Goal: Check status: Check status

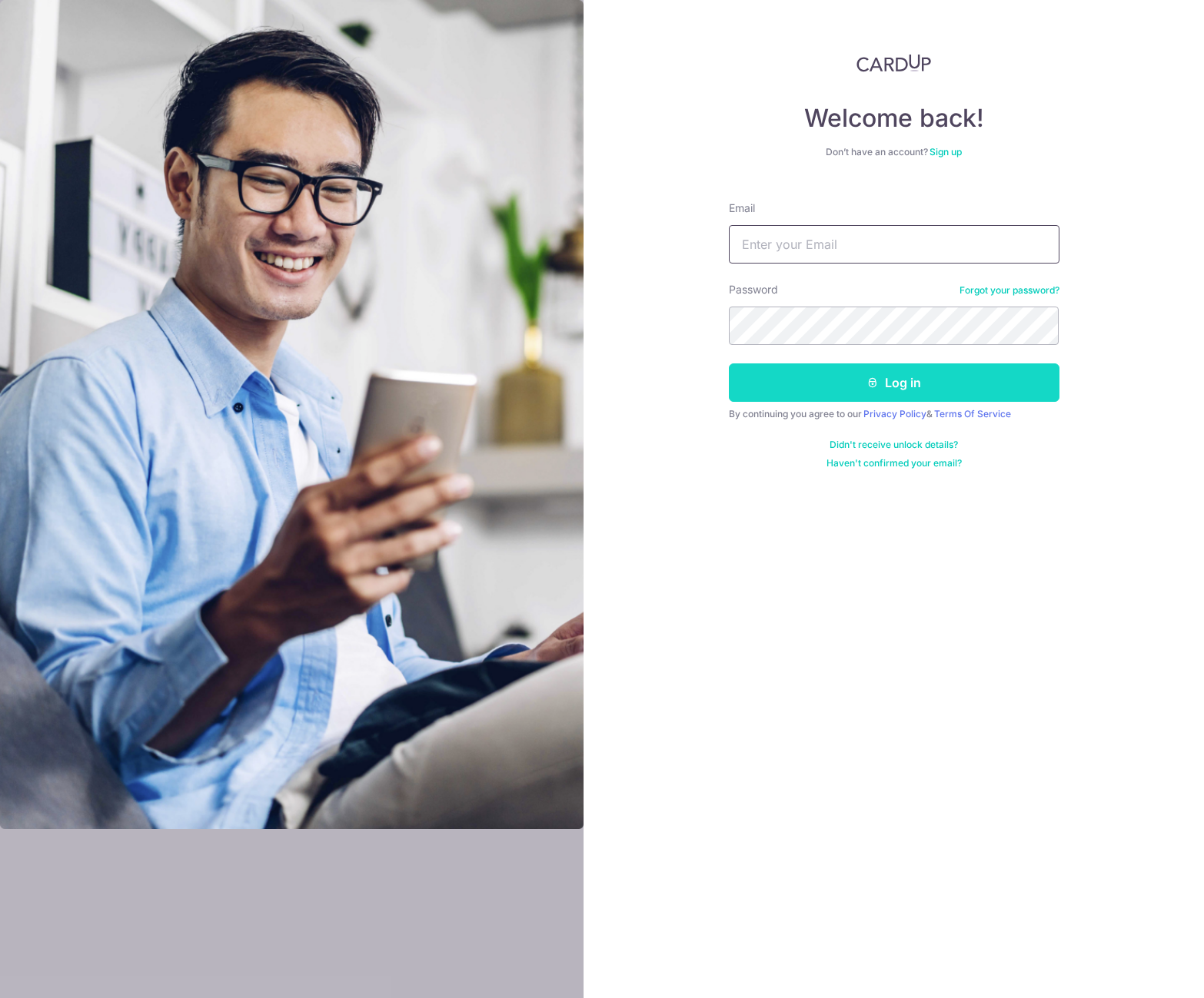
type input "[EMAIL_ADDRESS][DOMAIN_NAME]"
click at [883, 390] on button "Log in" at bounding box center [893, 383] width 331 height 38
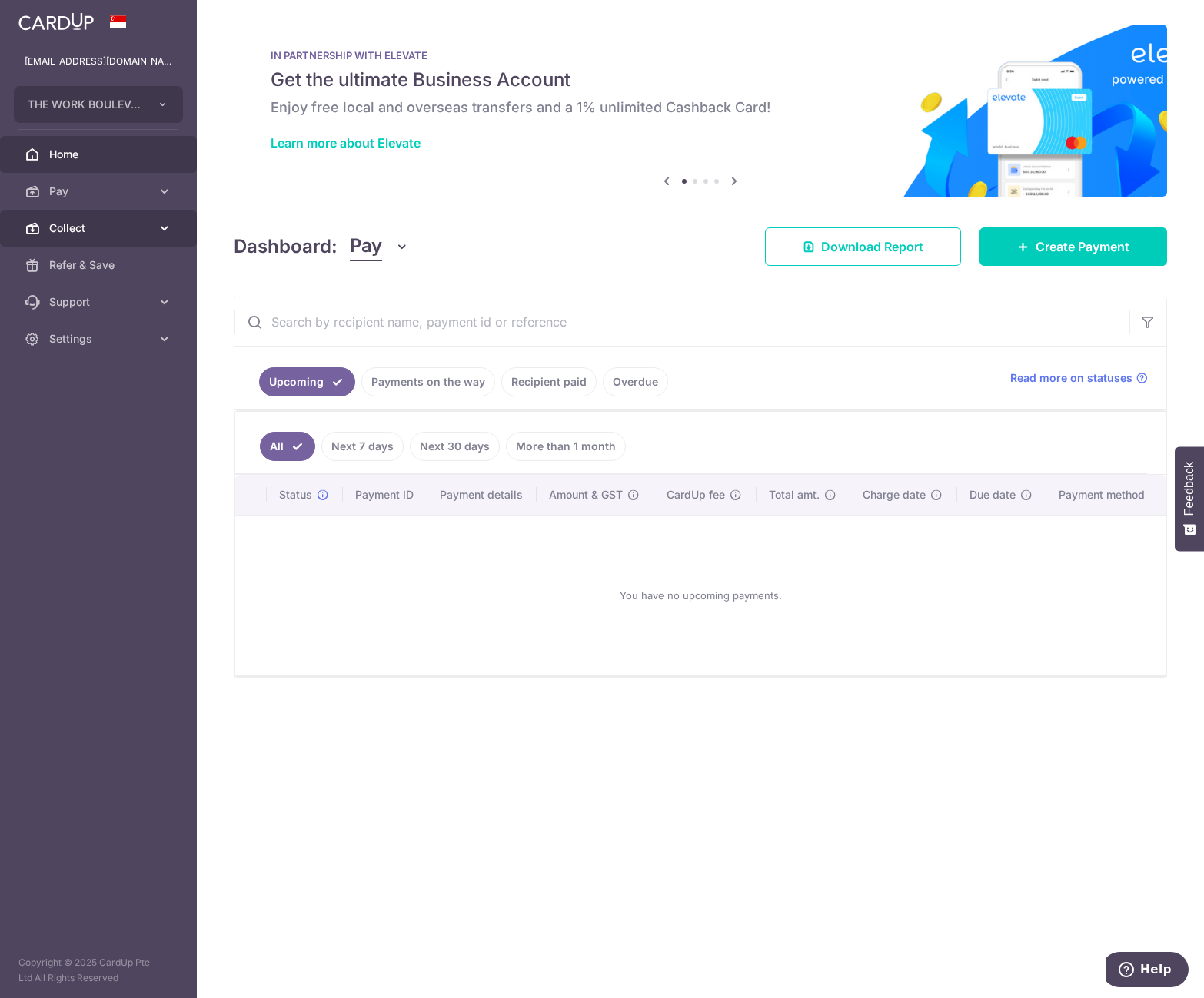
click at [107, 226] on span "Collect" at bounding box center [100, 228] width 102 height 15
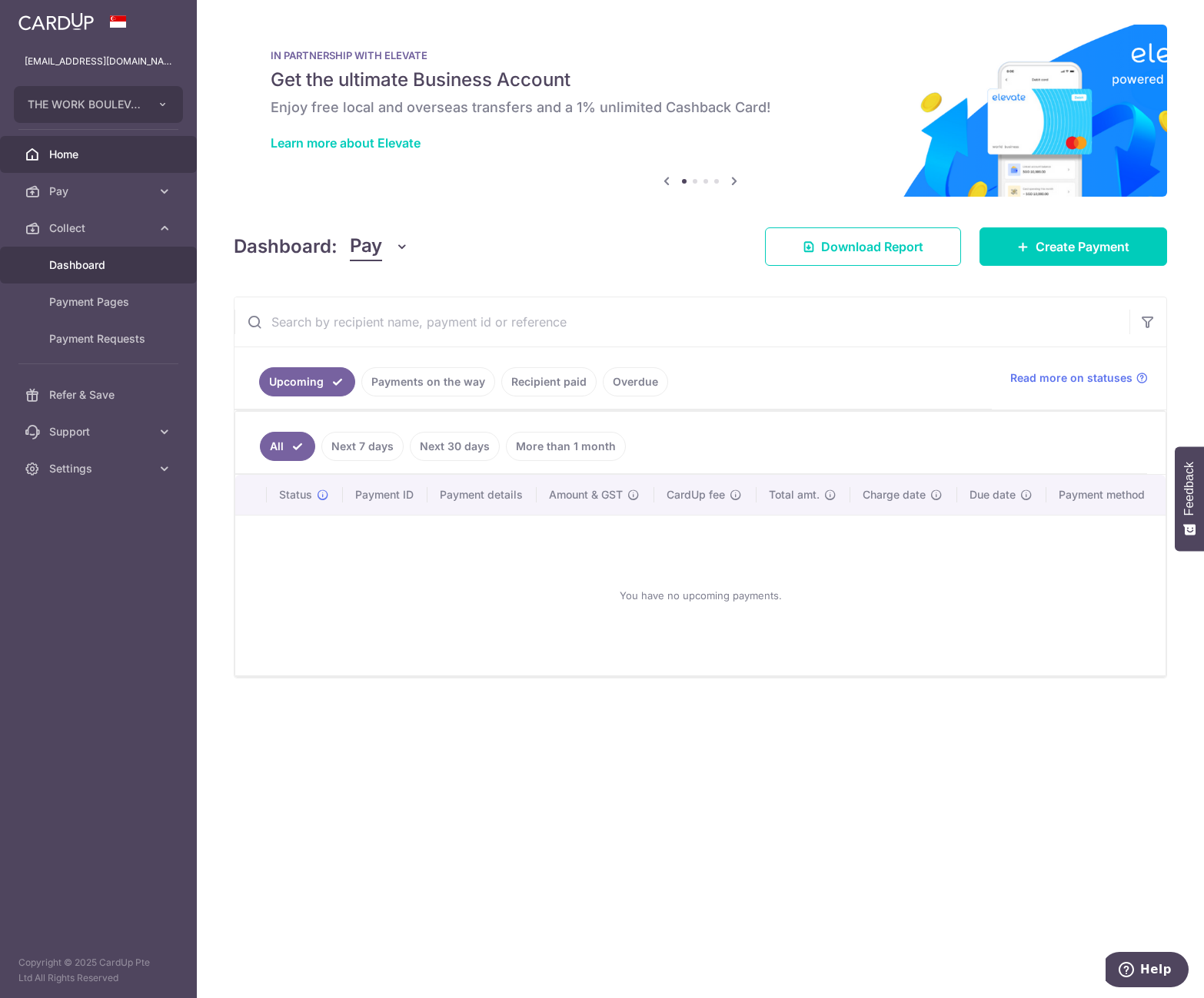
click at [65, 258] on span "Dashboard" at bounding box center [100, 265] width 102 height 15
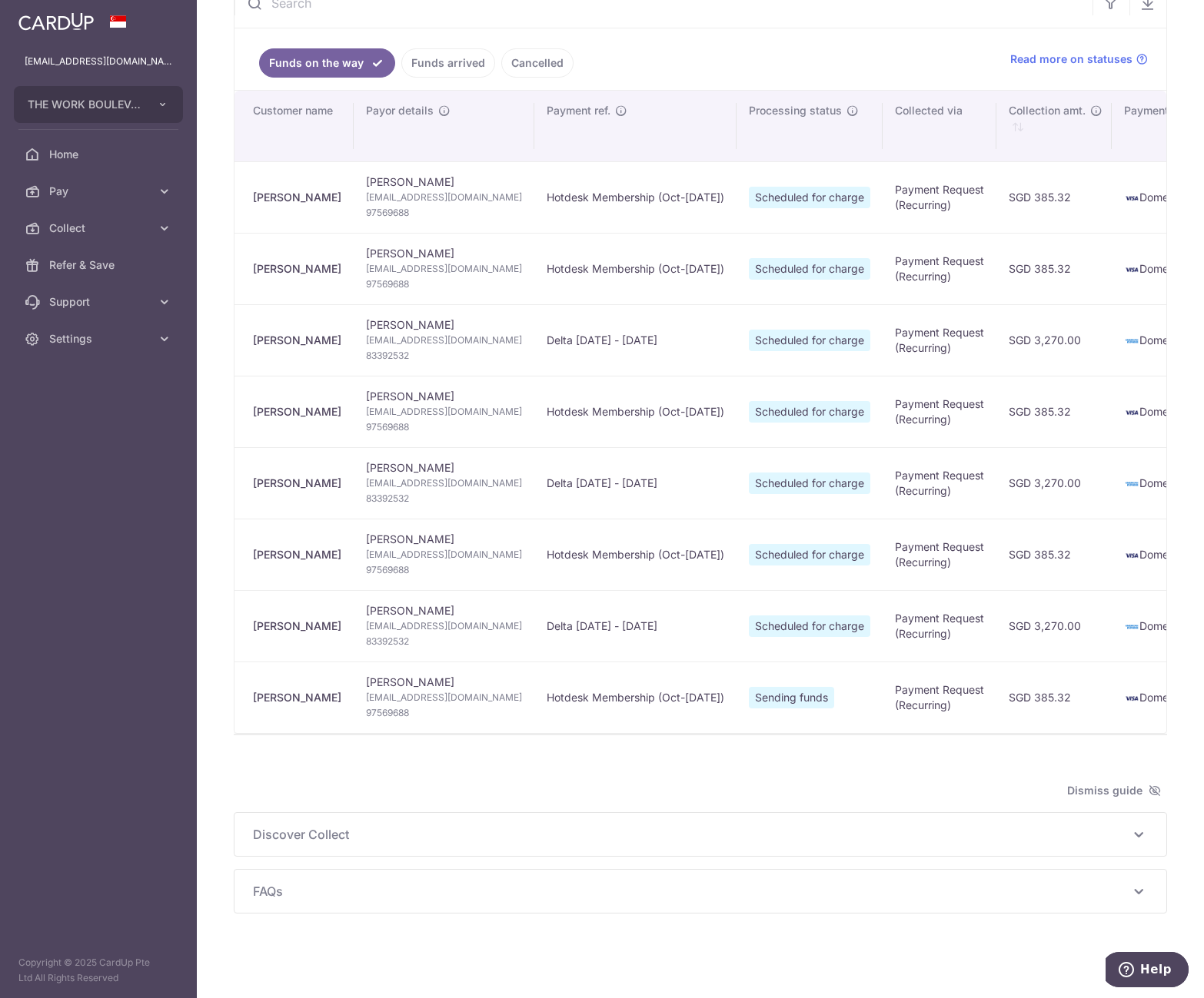
type input "[DATE]"
click at [434, 48] on link "Funds arrived" at bounding box center [449, 62] width 94 height 29
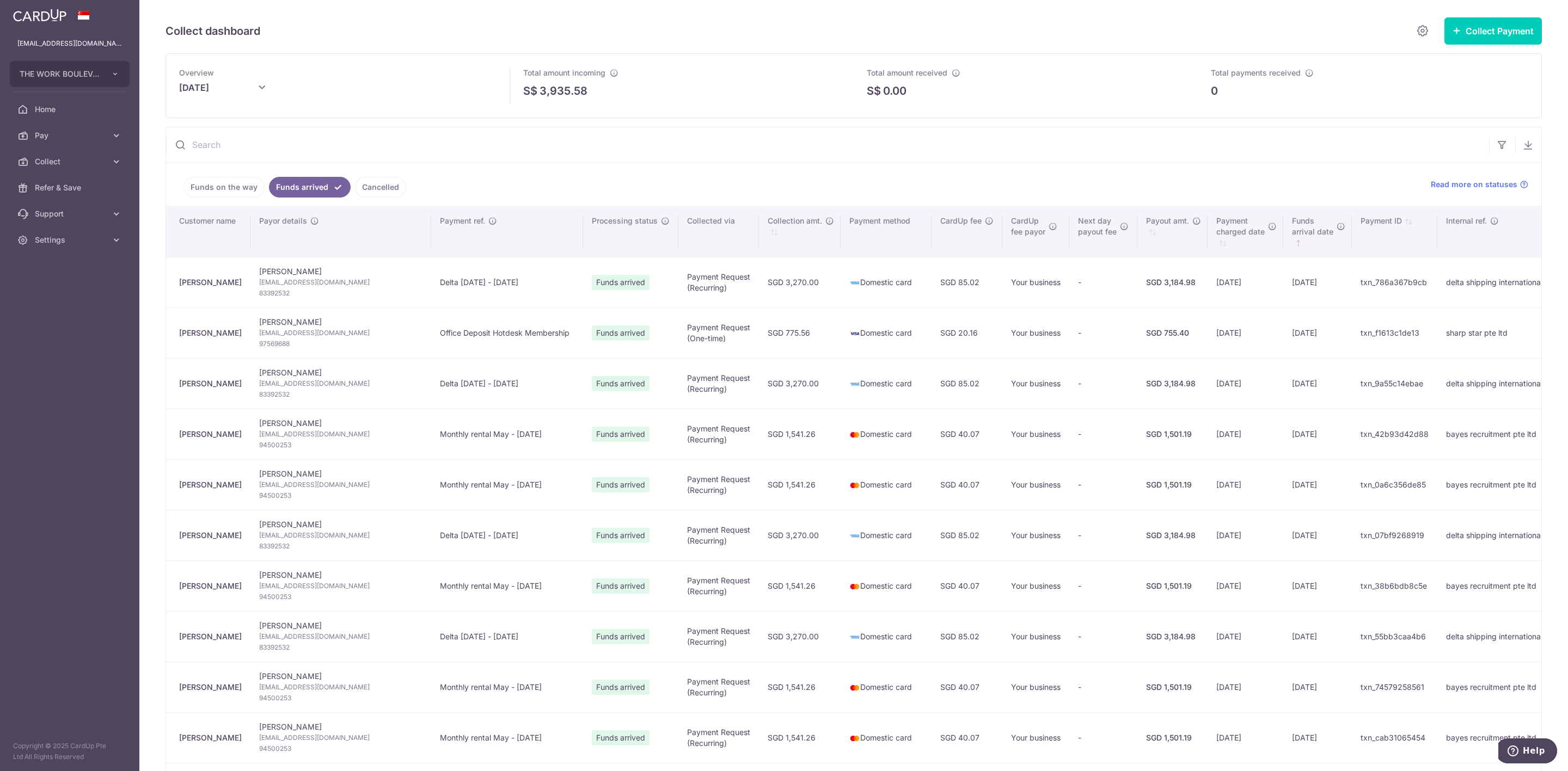
scroll to position [0, 6]
click at [216, 190] on link "Funds on the way" at bounding box center [224, 187] width 81 height 21
